Goal: Check status: Check status

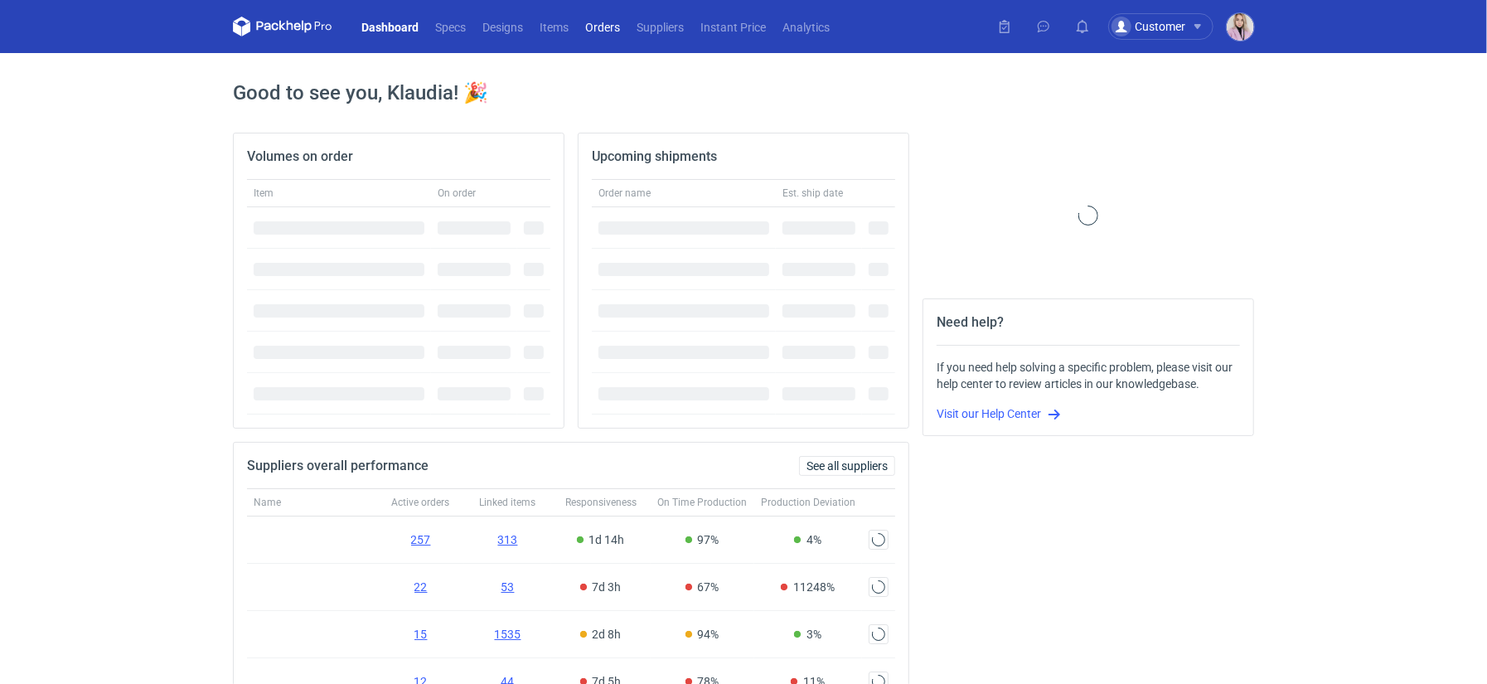
click at [599, 28] on link "Orders" at bounding box center [602, 27] width 51 height 20
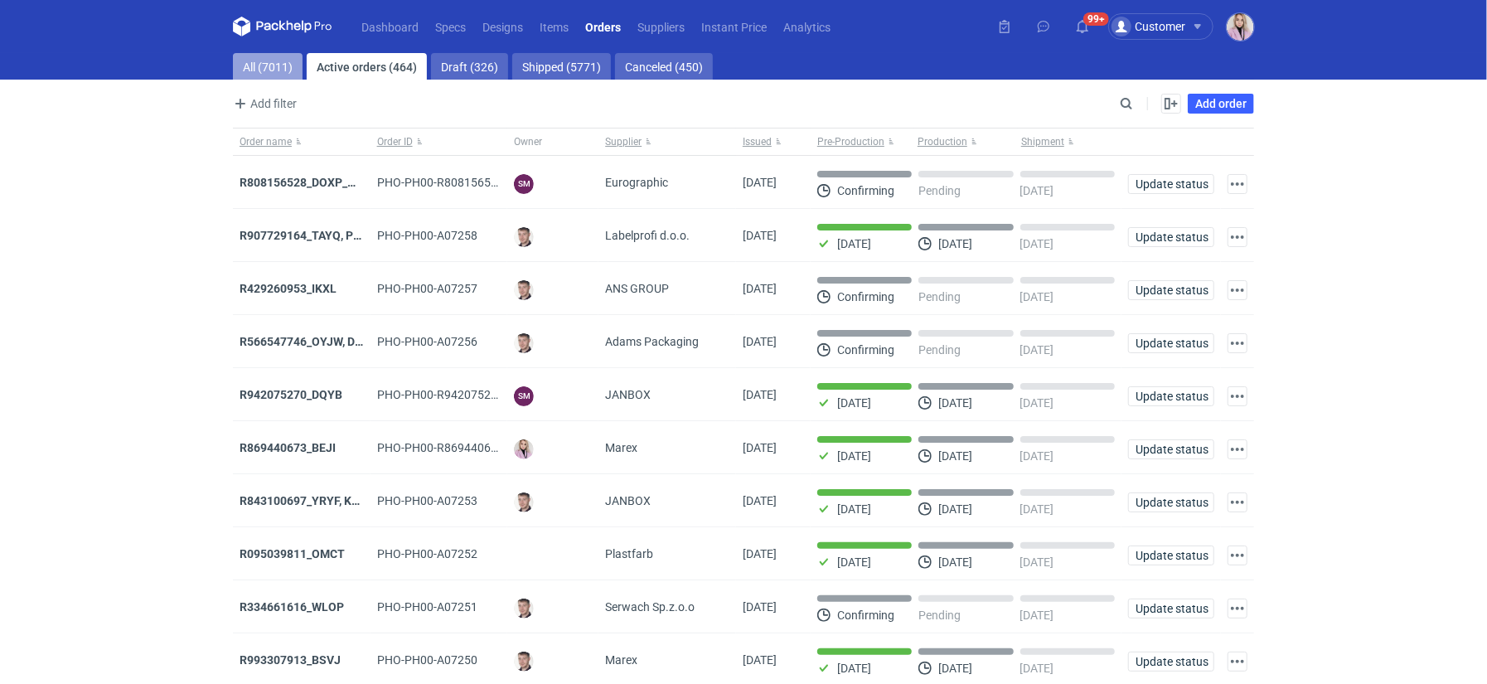
click at [276, 53] on link "All (7011)" at bounding box center [268, 66] width 70 height 27
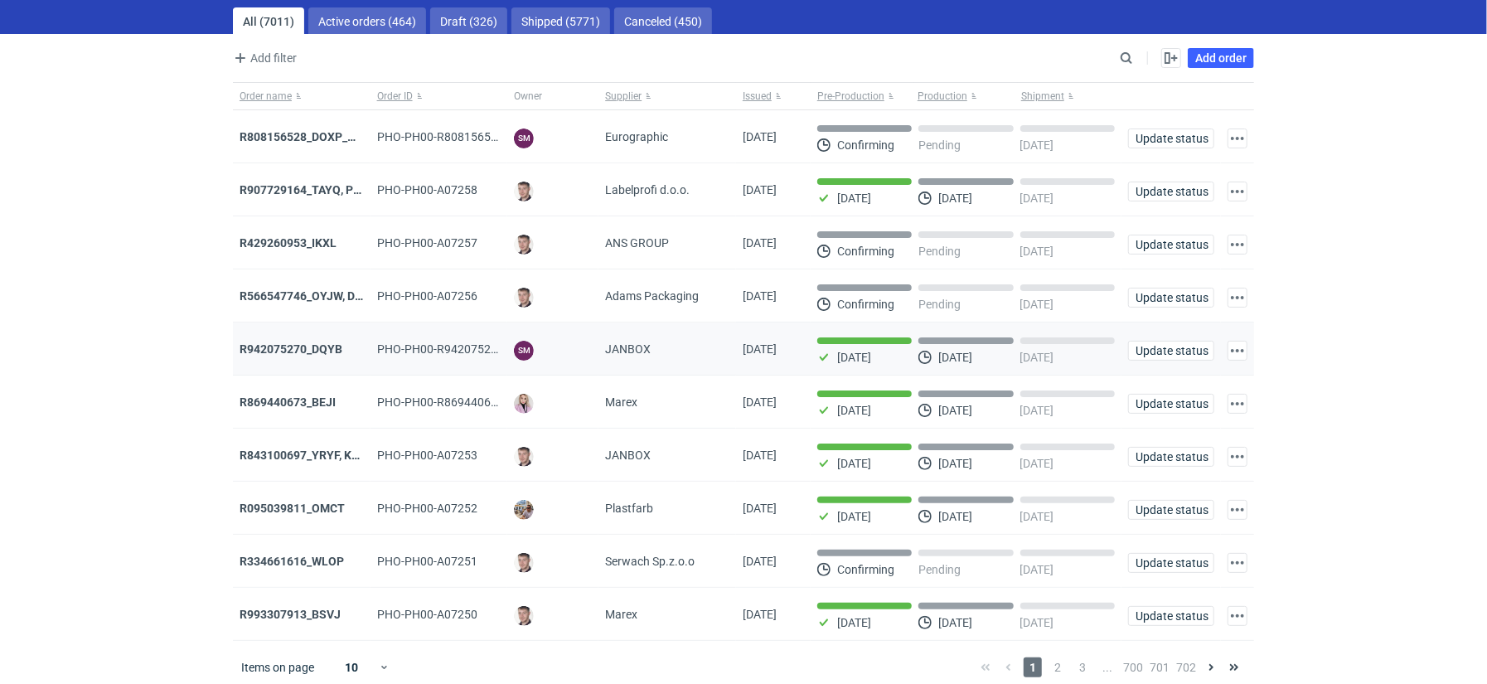
scroll to position [51, 0]
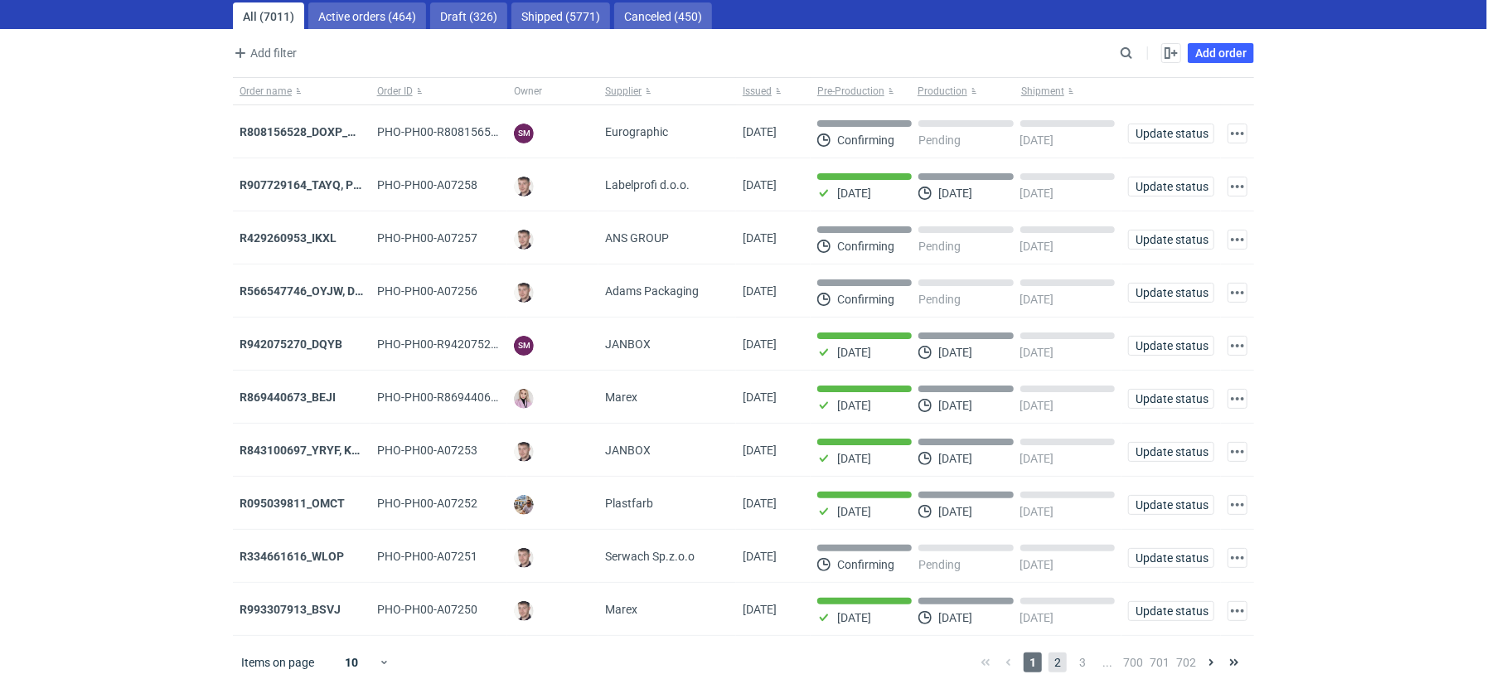
click at [1054, 657] on span "2" at bounding box center [1058, 662] width 18 height 20
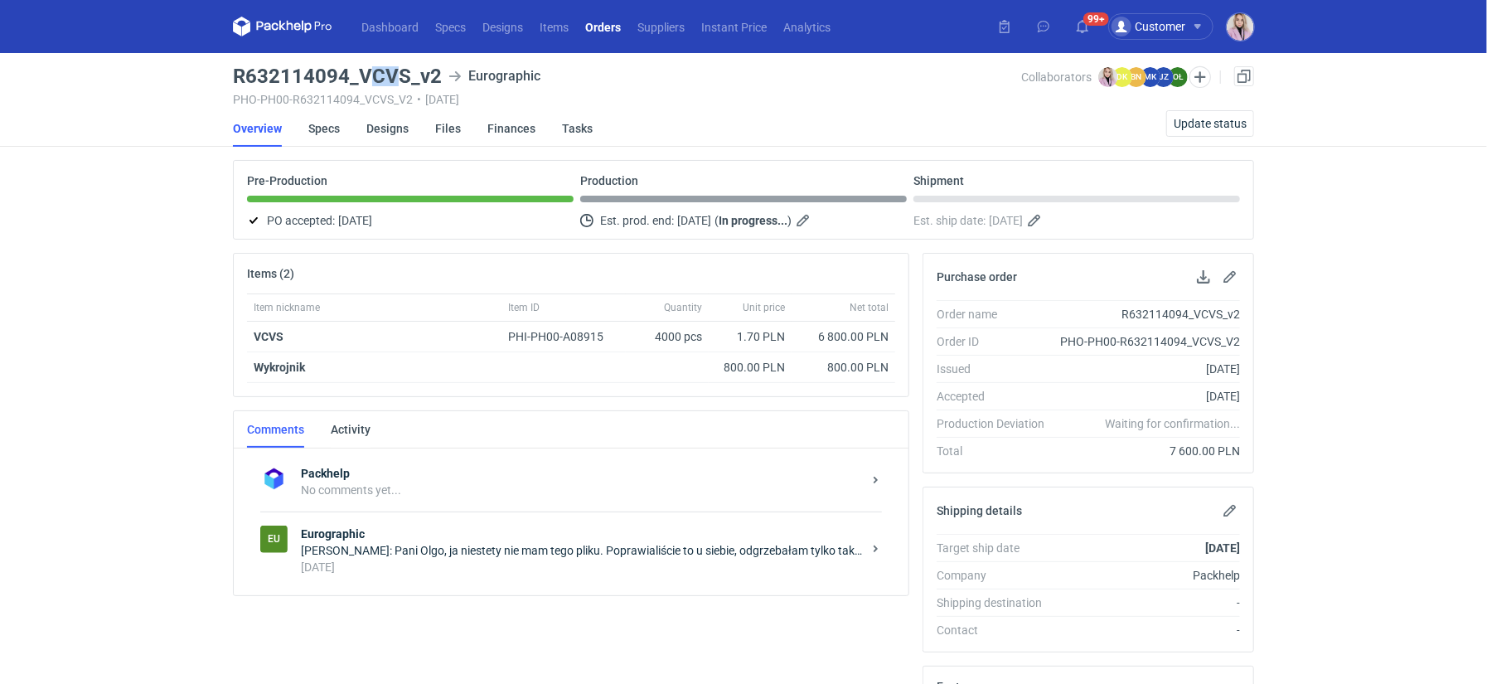
drag, startPoint x: 364, startPoint y: 79, endPoint x: 388, endPoint y: 73, distance: 24.7
click at [390, 73] on h3 "R632114094_VCVS_v2" at bounding box center [337, 76] width 209 height 20
drag, startPoint x: 358, startPoint y: 75, endPoint x: 410, endPoint y: 76, distance: 52.3
click at [410, 76] on h3 "R632114094_VCVS_v2" at bounding box center [337, 76] width 209 height 20
copy h3 "VCVS"
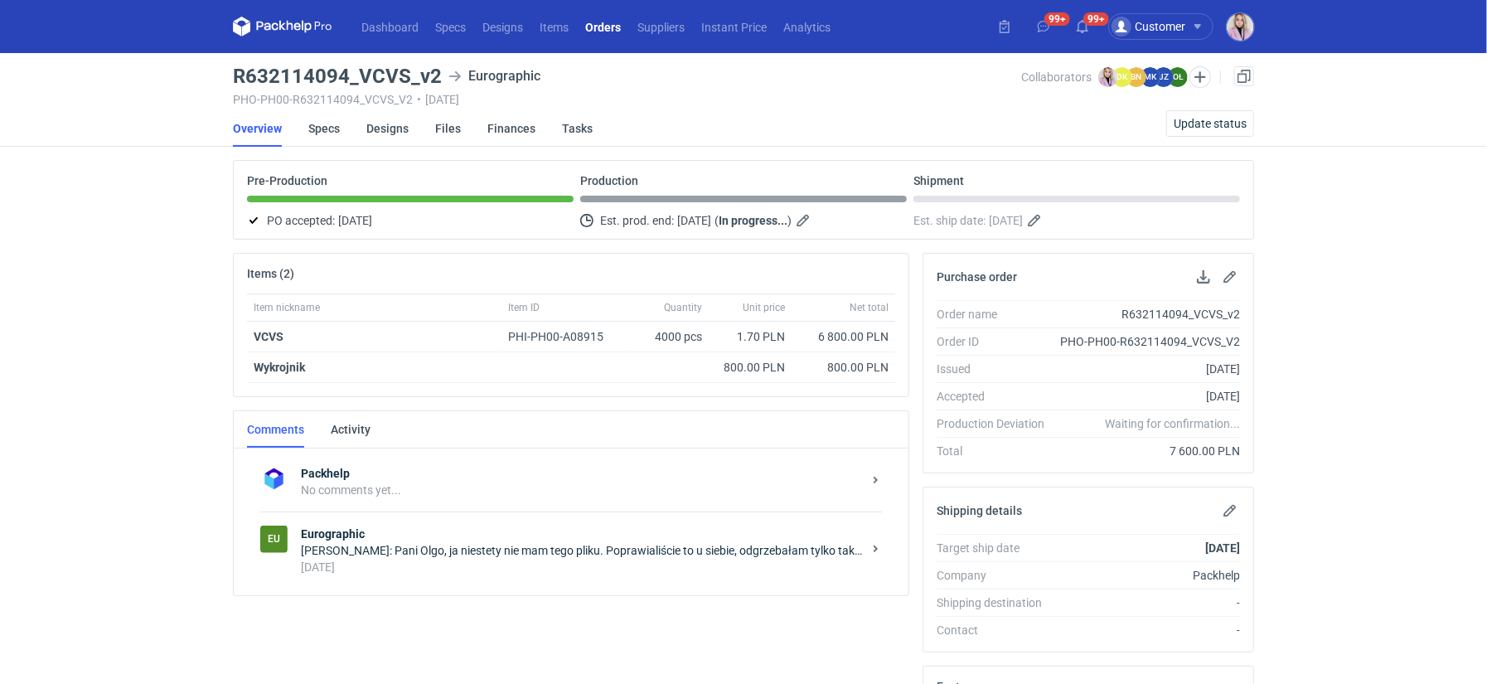
click at [507, 559] on div "3 days ago" at bounding box center [581, 567] width 561 height 17
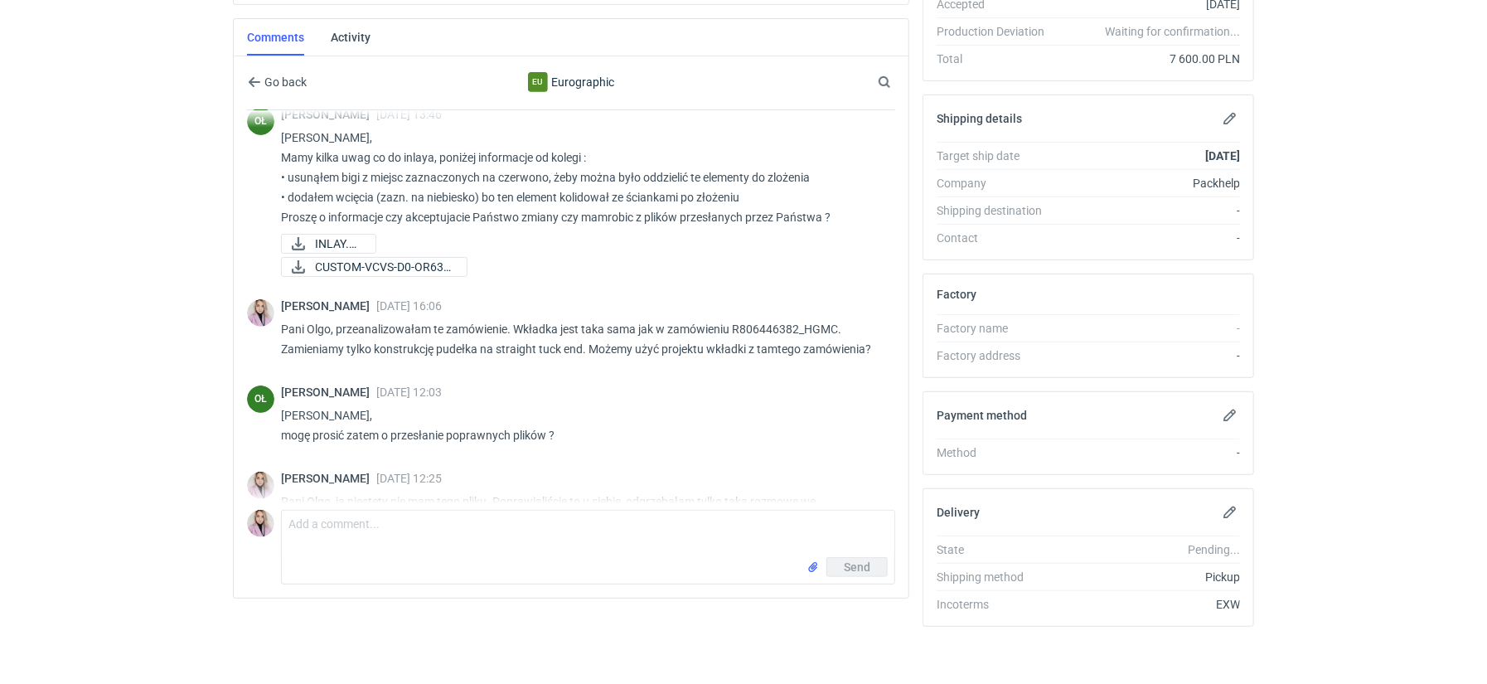
scroll to position [234, 0]
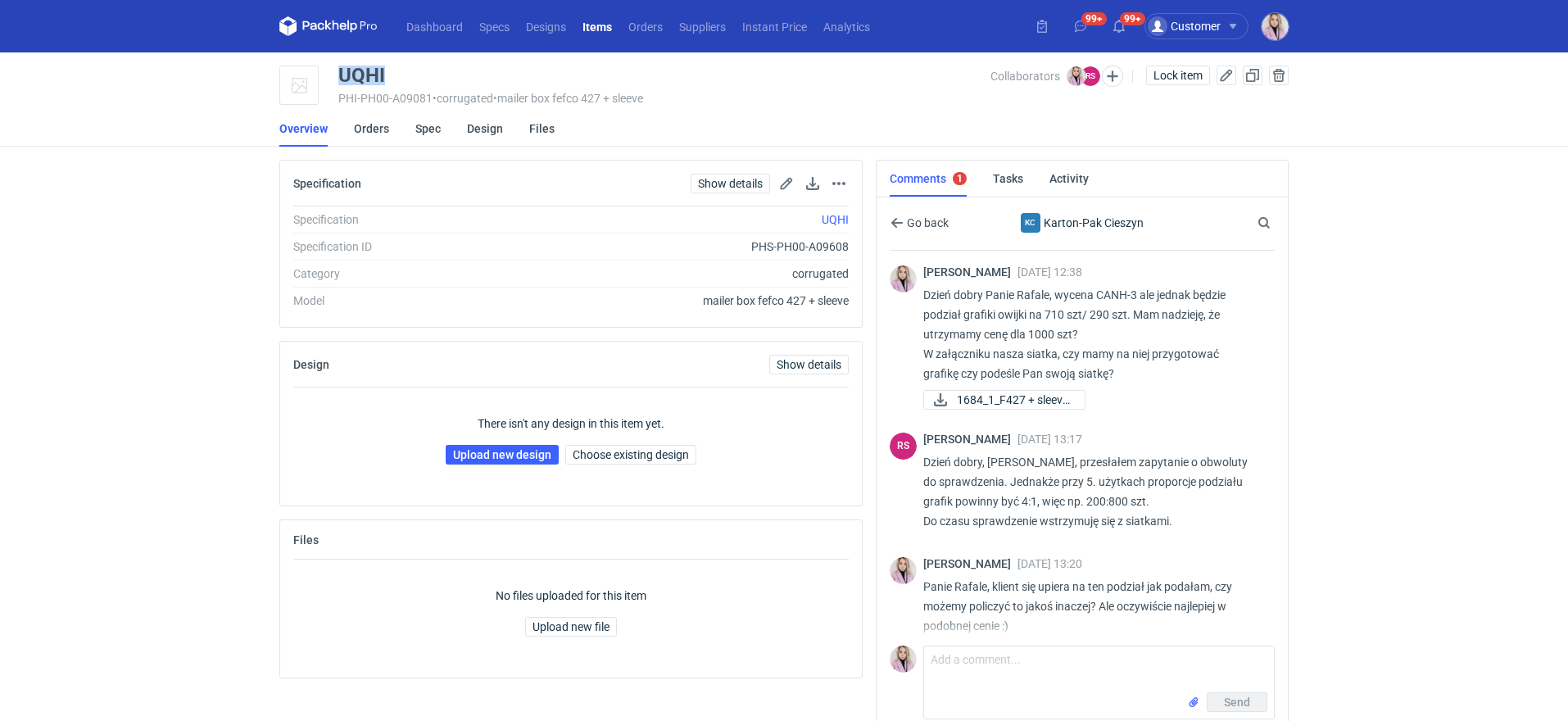
scroll to position [1, 0]
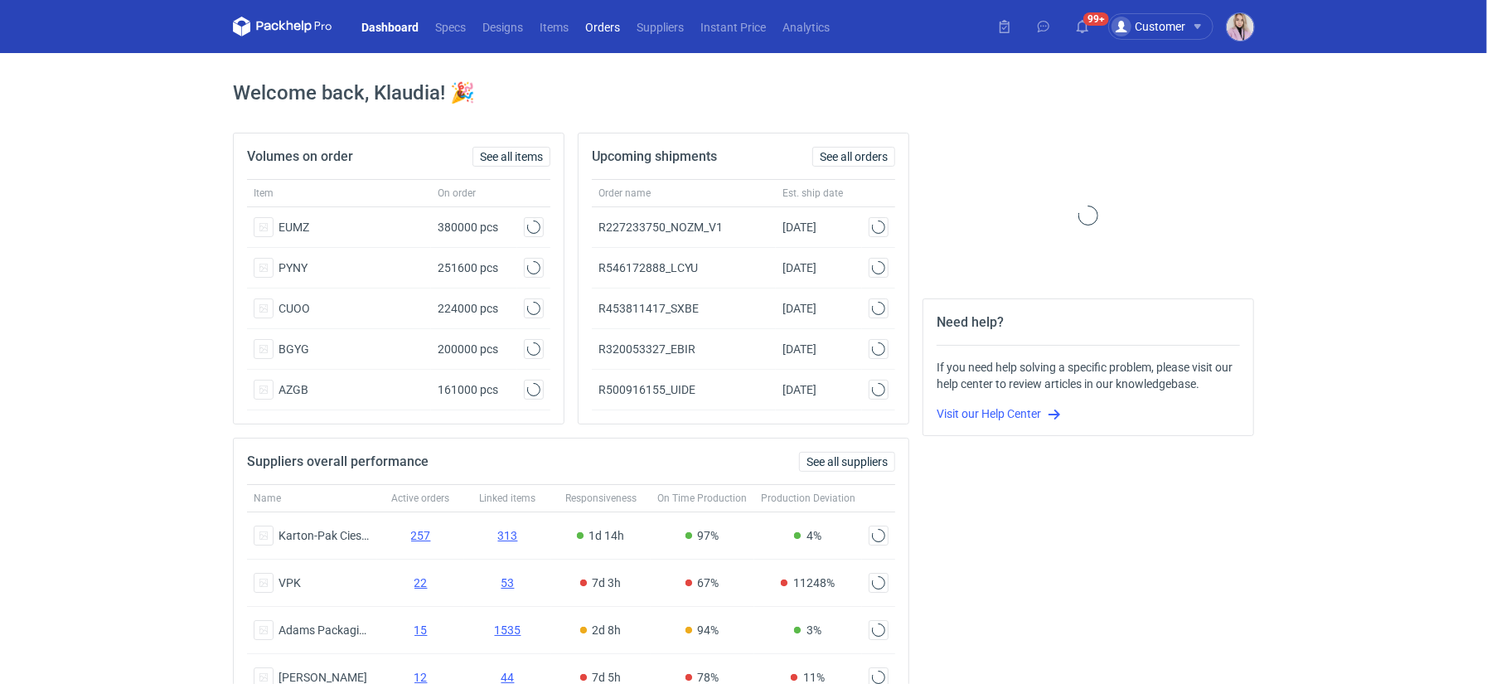
click at [601, 33] on link "Orders" at bounding box center [602, 27] width 51 height 20
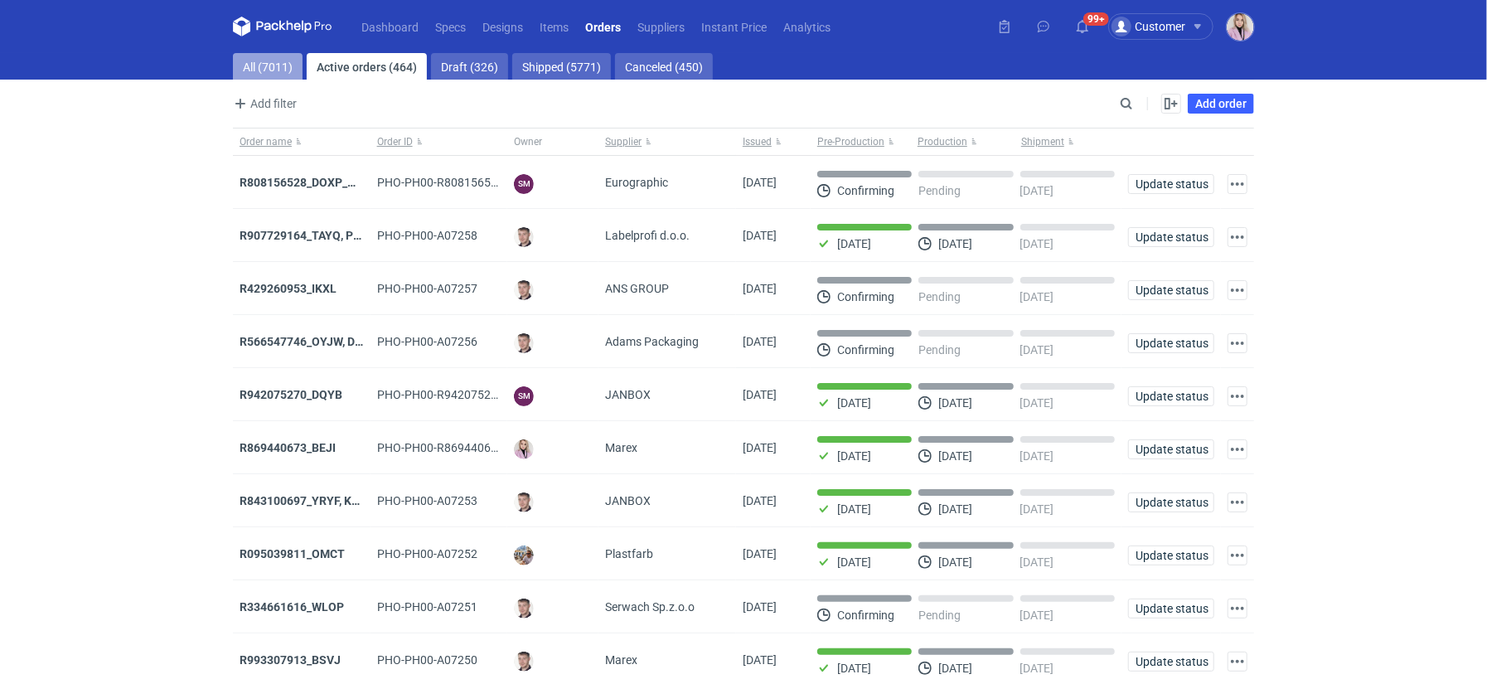
click at [269, 64] on link "All (7011)" at bounding box center [268, 66] width 70 height 27
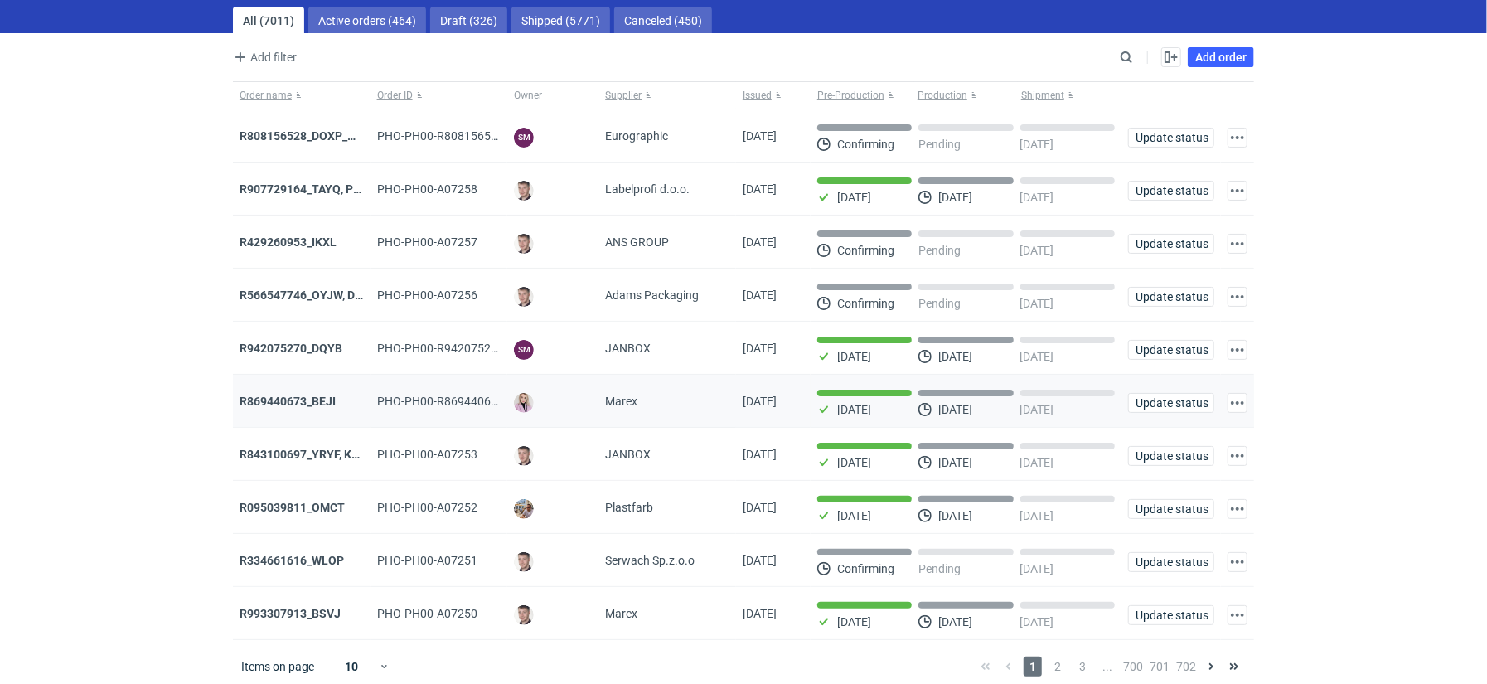
scroll to position [51, 0]
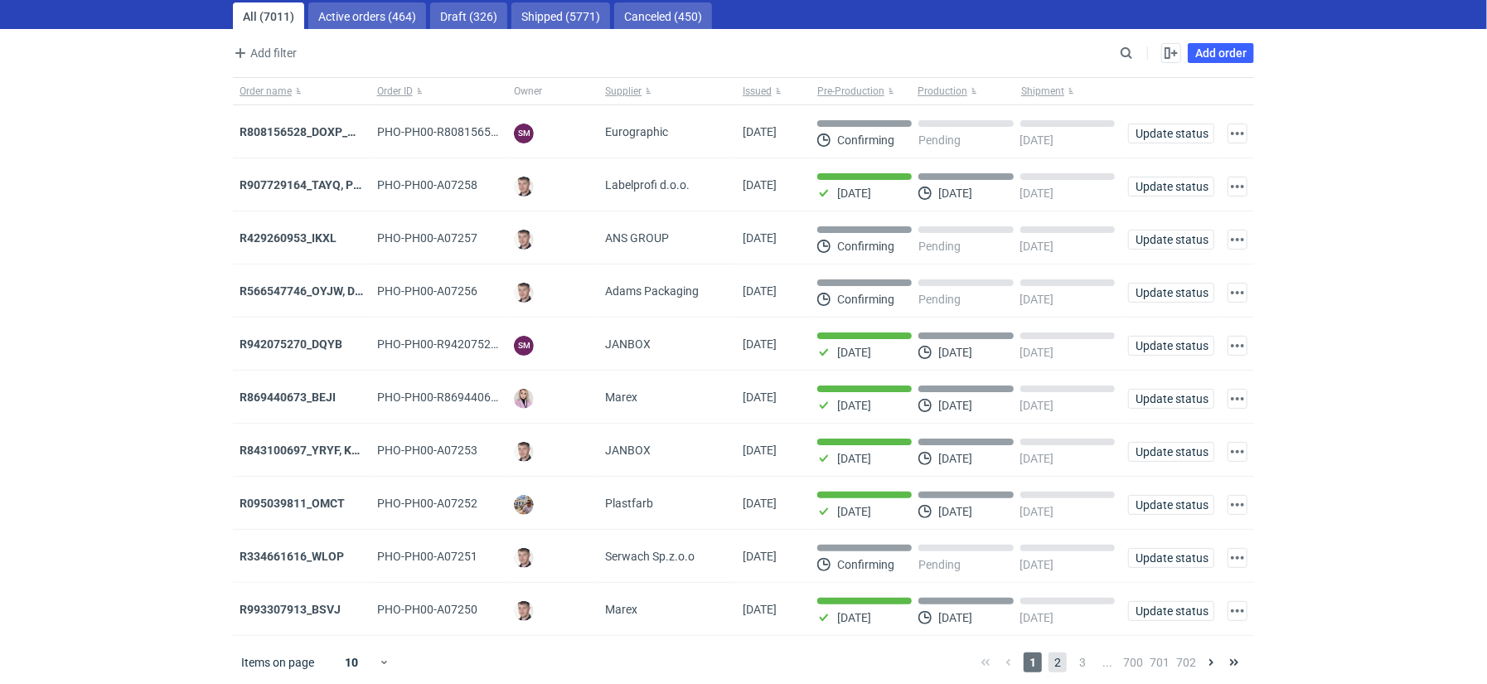
click at [1055, 657] on span "2" at bounding box center [1058, 662] width 18 height 20
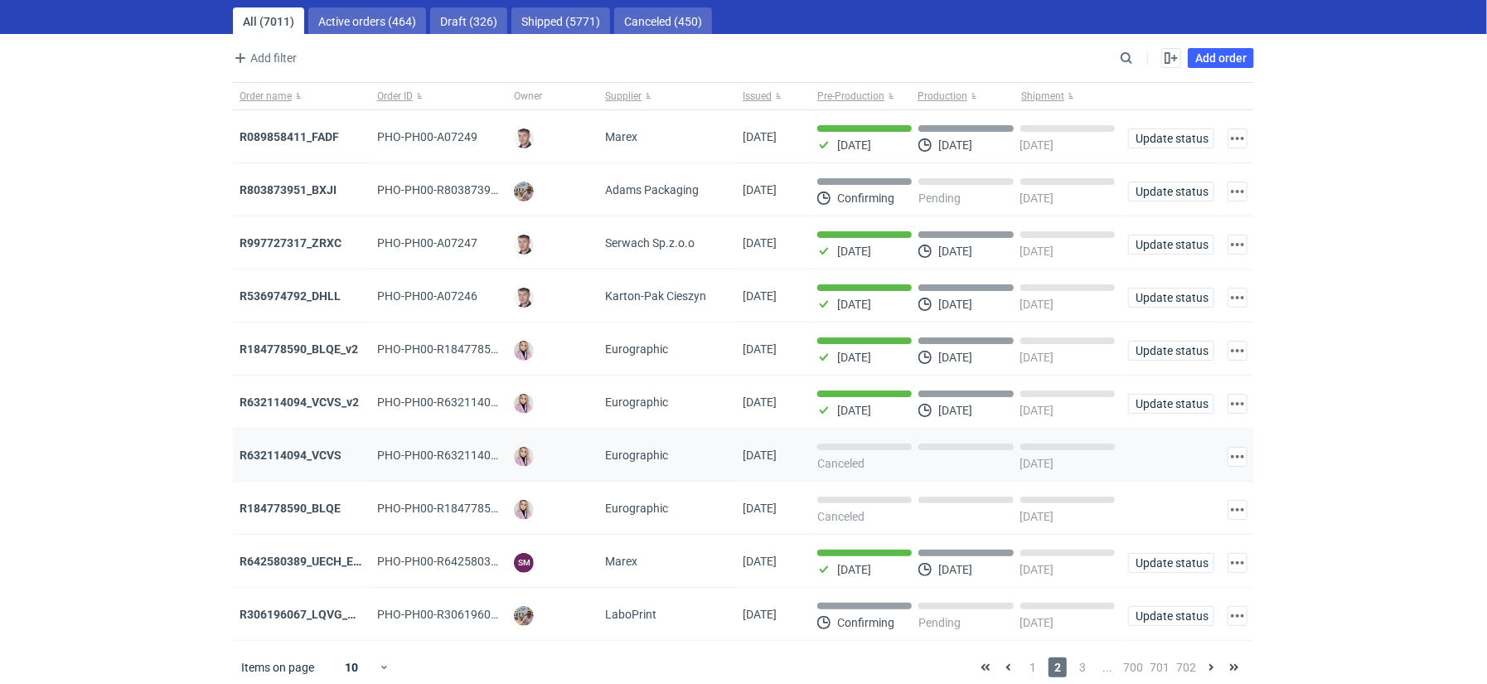
scroll to position [51, 0]
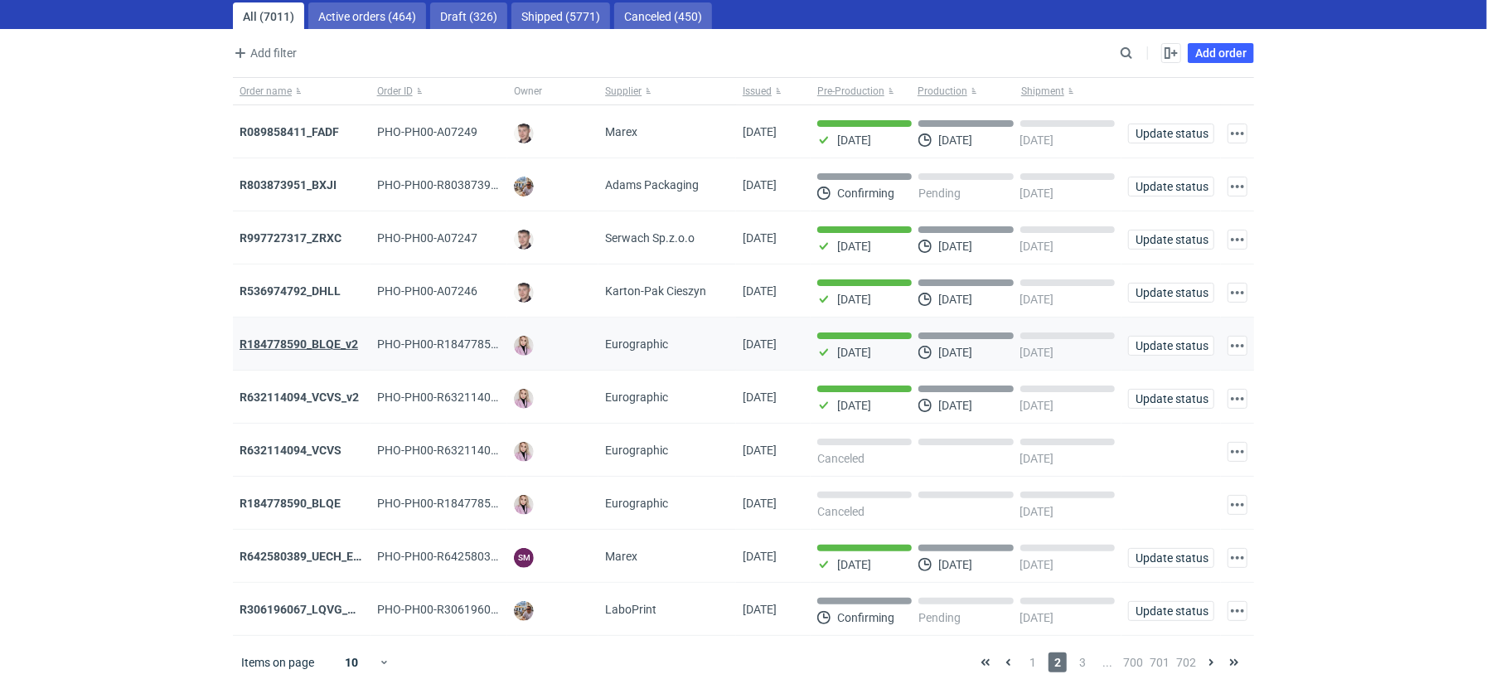
click at [317, 345] on strong "R184778590_BLQE_v2" at bounding box center [299, 343] width 119 height 13
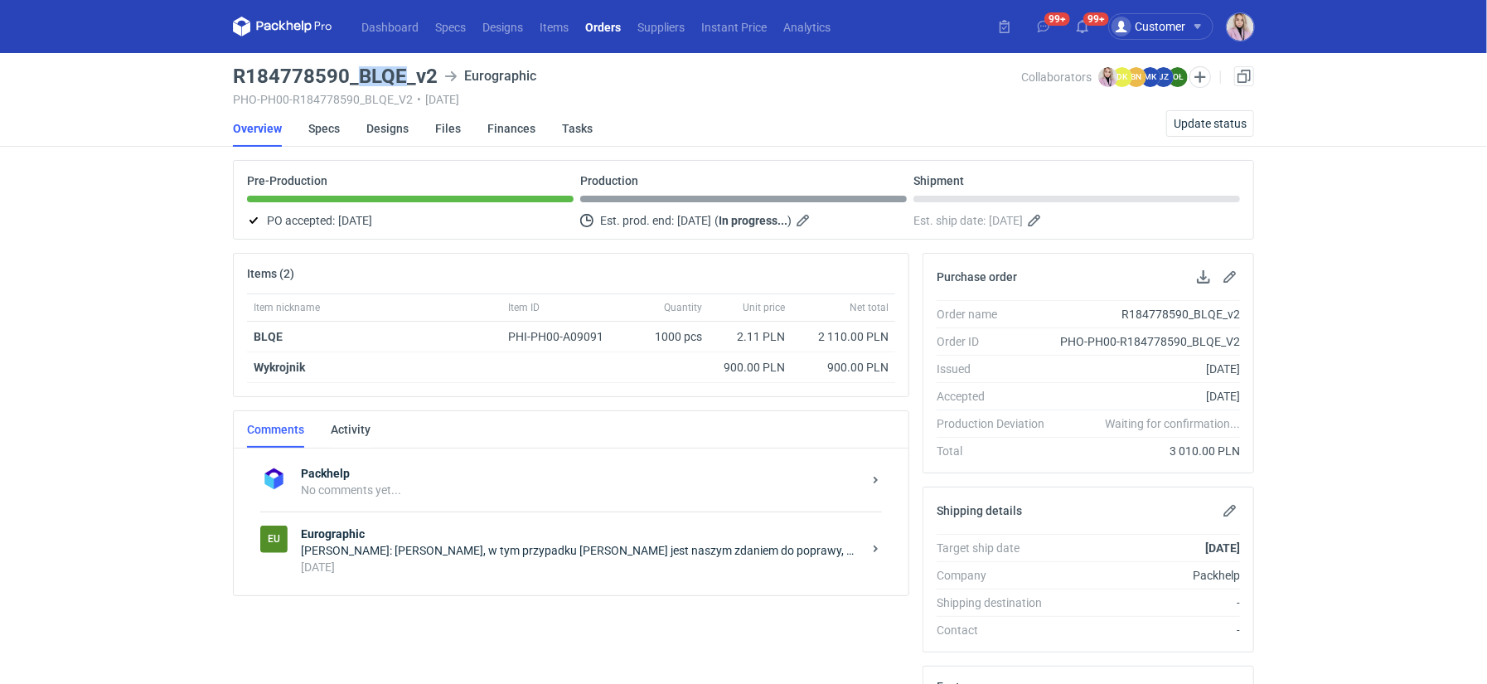
drag, startPoint x: 360, startPoint y: 80, endPoint x: 404, endPoint y: 76, distance: 44.1
click at [404, 77] on h3 "R184778590_BLQE_v2" at bounding box center [335, 76] width 205 height 20
copy h3 "BLQE"
